Goal: Browse casually

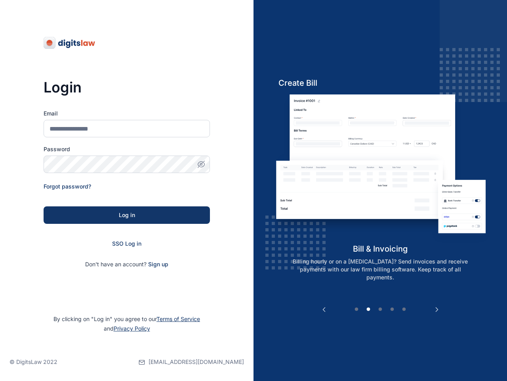
click at [254, 190] on div "Previous Client List client management Skip the traffic and afternoon client-br…" at bounding box center [381, 190] width 254 height 381
click at [201, 164] on icon "button" at bounding box center [201, 164] width 2 height 2
click at [324, 309] on button "Previous" at bounding box center [324, 309] width 8 height 8
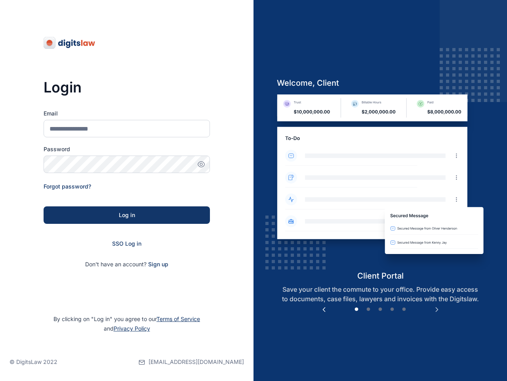
click at [437, 309] on button "Next" at bounding box center [437, 309] width 8 height 8
click at [357, 309] on button "1" at bounding box center [357, 309] width 8 height 8
click at [369, 309] on button "2" at bounding box center [369, 309] width 8 height 8
click at [381, 309] on button "3" at bounding box center [381, 309] width 8 height 8
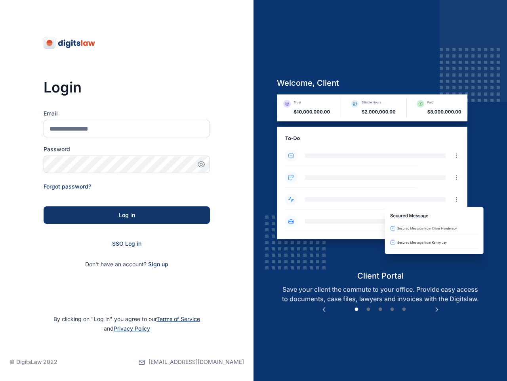
click at [392, 309] on button "4" at bounding box center [392, 309] width 8 height 8
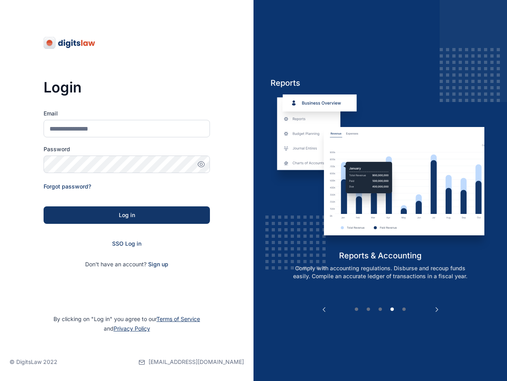
click at [404, 309] on button "5" at bounding box center [404, 309] width 8 height 8
